Goal: Browse casually: Explore the website without a specific task or goal

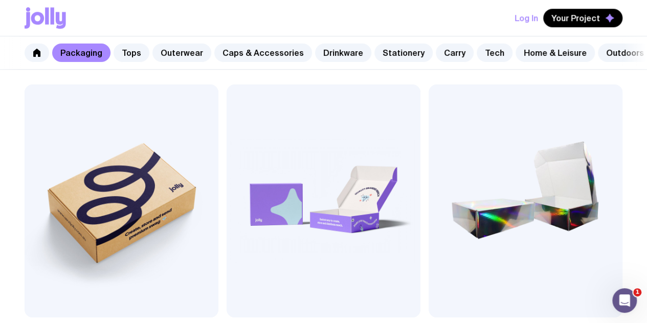
scroll to position [485, 0]
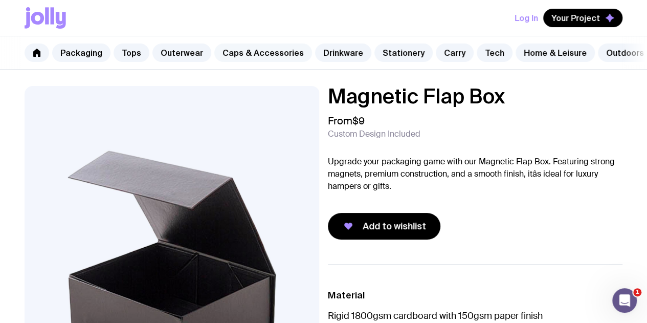
click at [243, 52] on link "Caps & Accessories" at bounding box center [263, 52] width 98 height 18
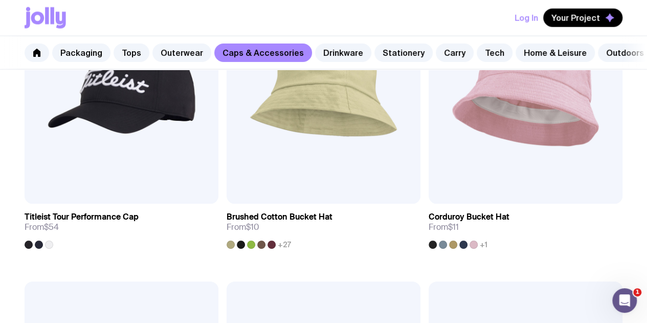
scroll to position [1225, 0]
click at [342, 59] on link "Drinkware" at bounding box center [343, 52] width 56 height 18
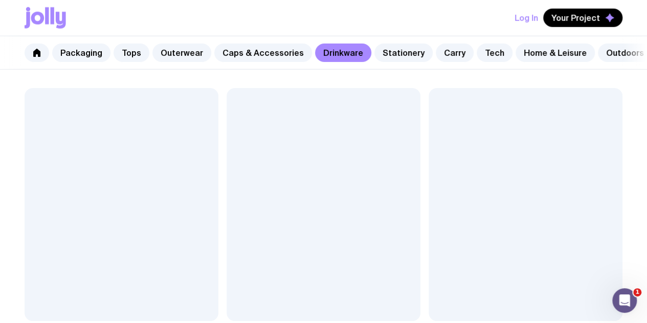
scroll to position [1600, 0]
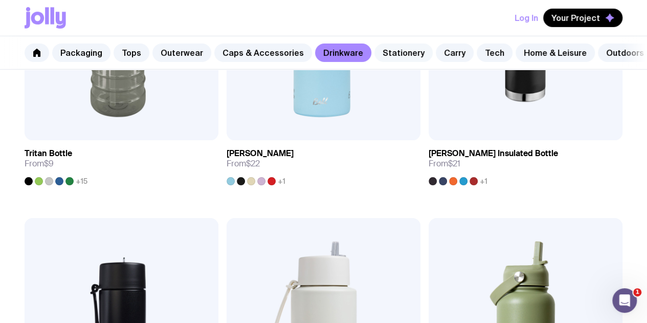
click at [396, 55] on link "Stationery" at bounding box center [403, 52] width 58 height 18
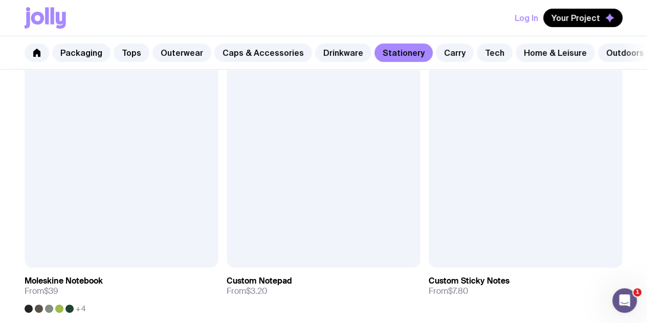
scroll to position [1689, 0]
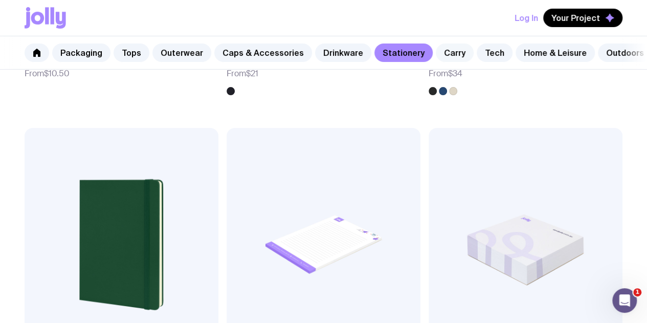
click at [444, 51] on link "Carry" at bounding box center [455, 52] width 38 height 18
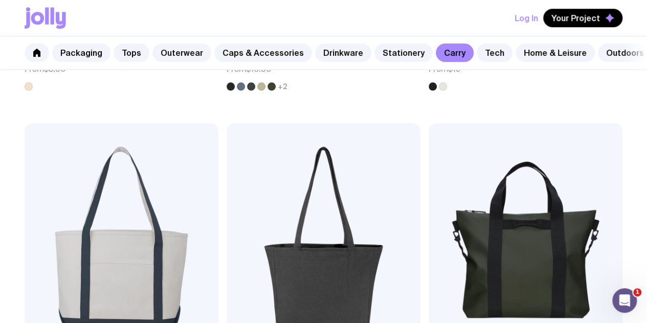
scroll to position [449, 0]
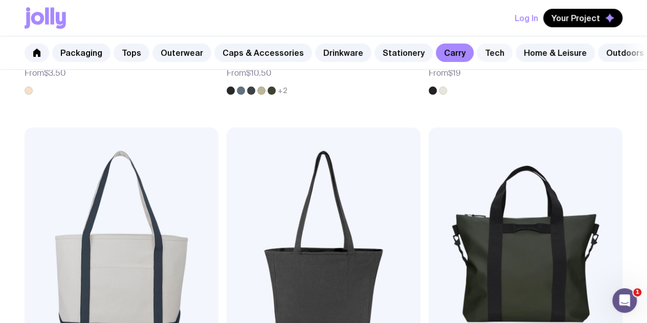
click at [477, 55] on link "Tech" at bounding box center [494, 52] width 36 height 18
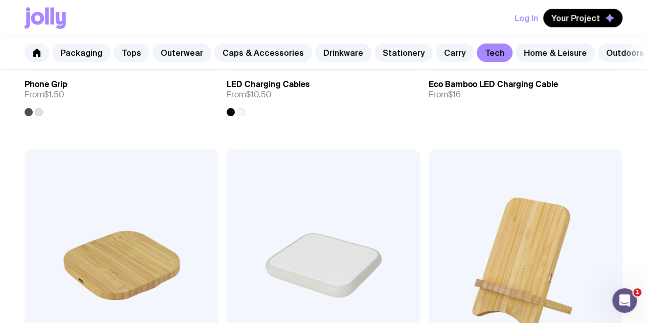
scroll to position [430, 0]
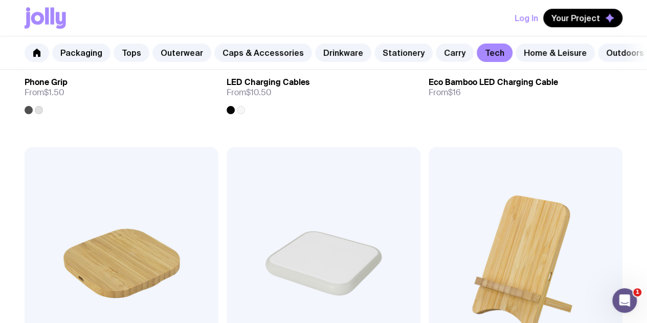
click at [226, 189] on img at bounding box center [323, 263] width 194 height 233
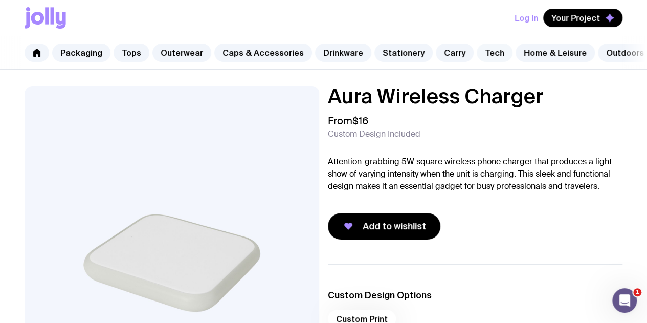
click at [487, 53] on link "Tech" at bounding box center [494, 52] width 36 height 18
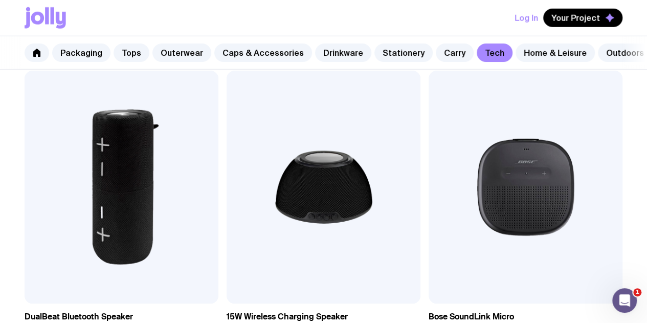
scroll to position [1393, 0]
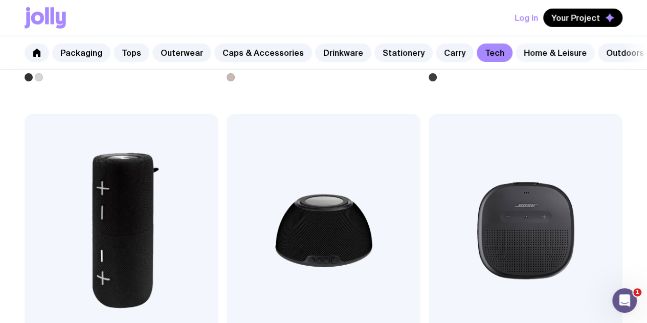
click at [530, 58] on link "Home & Leisure" at bounding box center [554, 52] width 79 height 18
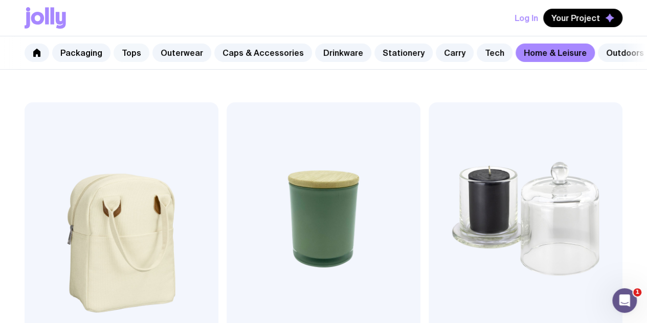
click at [134, 55] on link "Tops" at bounding box center [131, 52] width 36 height 18
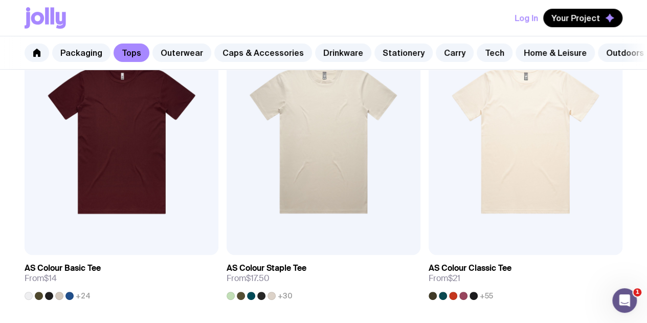
scroll to position [189, 0]
